Goal: Information Seeking & Learning: Stay updated

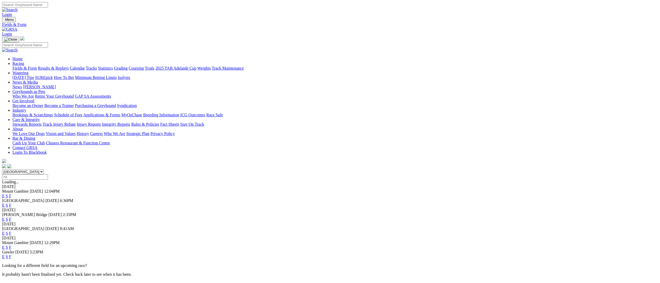
select select "SA"
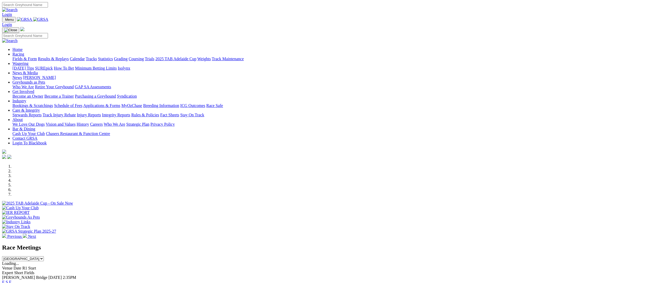
click at [353, 206] on div at bounding box center [330, 206] width 656 height 0
click at [27, 234] on img at bounding box center [25, 236] width 4 height 4
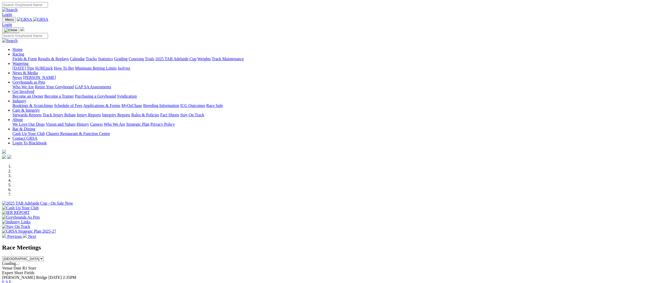
click at [27, 234] on img at bounding box center [25, 236] width 4 height 4
click at [38, 71] on link "News & Media" at bounding box center [24, 73] width 25 height 4
click at [22, 75] on link "News" at bounding box center [16, 77] width 9 height 4
